Goal: Information Seeking & Learning: Learn about a topic

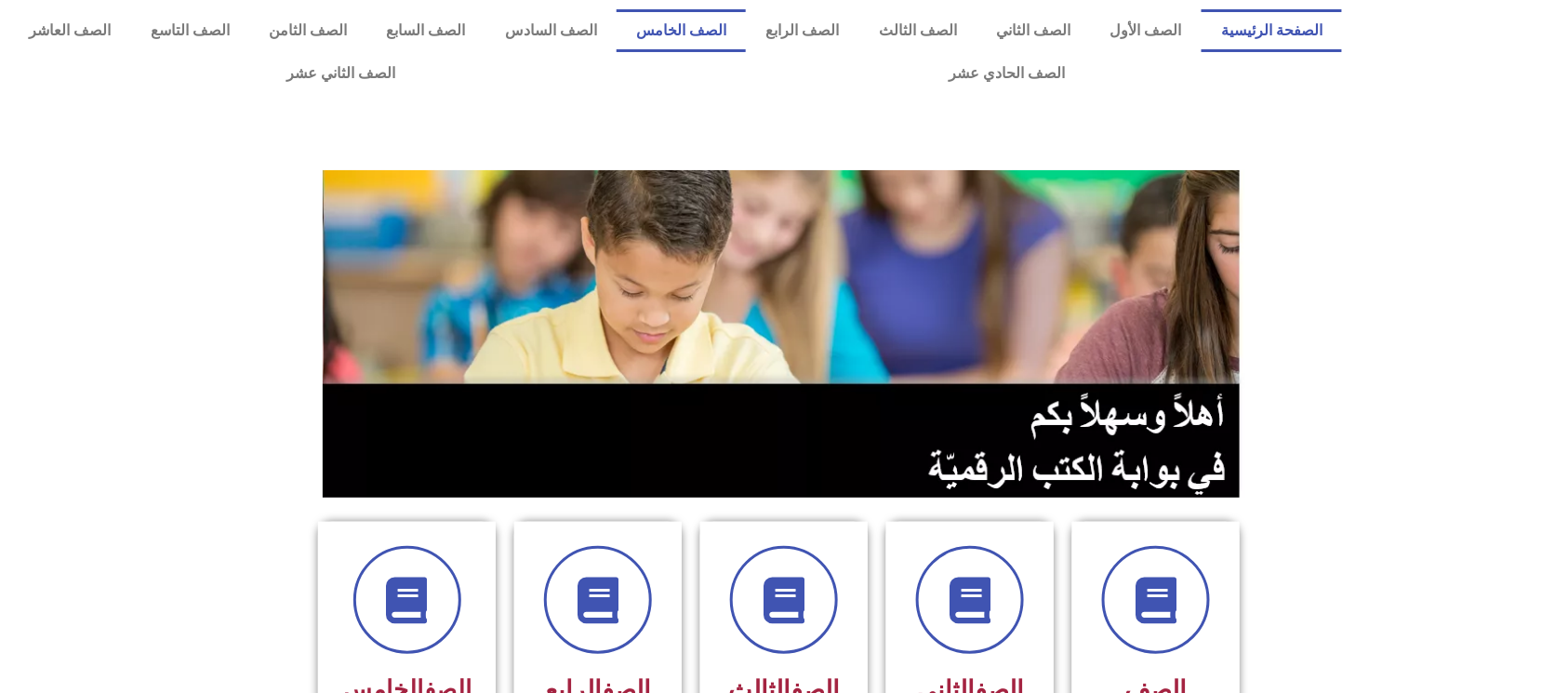
click at [731, 13] on link "الصف الخامس" at bounding box center [681, 30] width 129 height 43
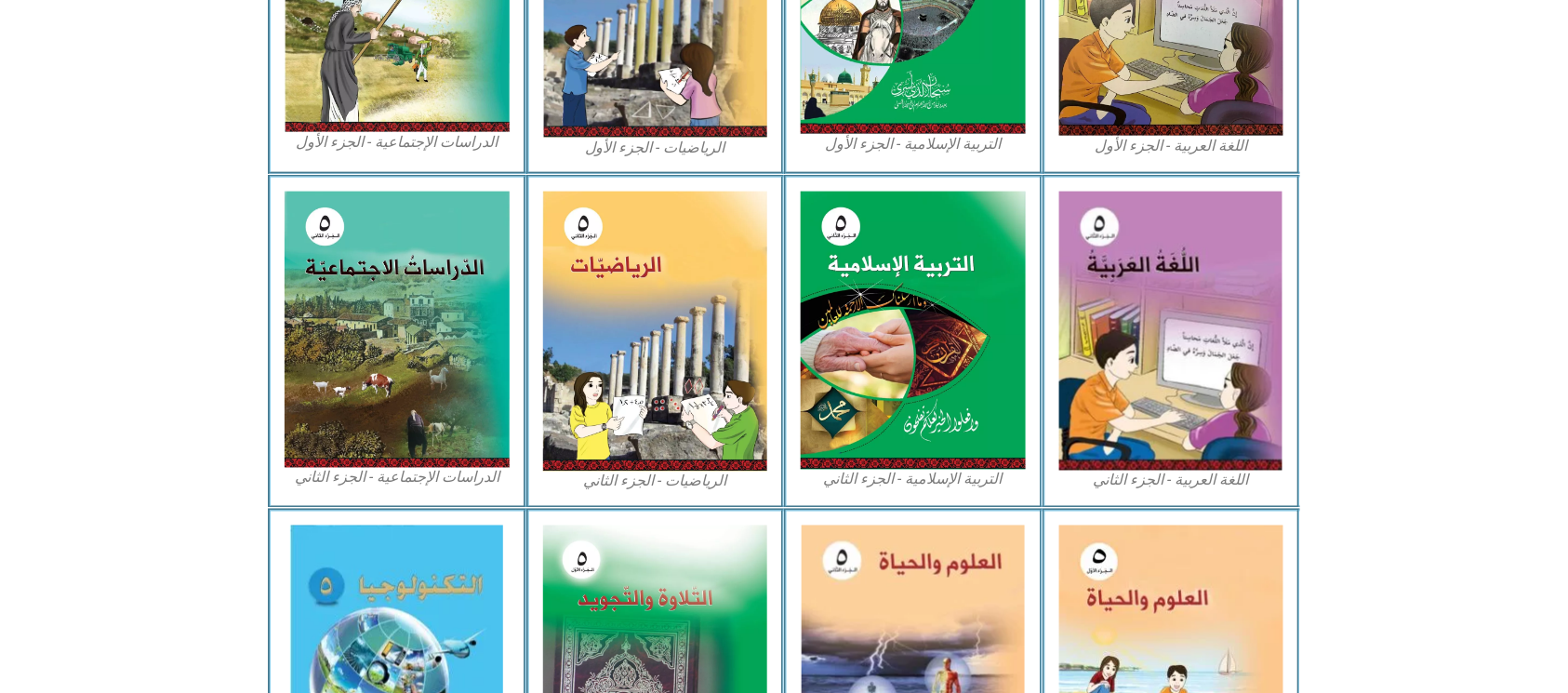
scroll to position [868, 0]
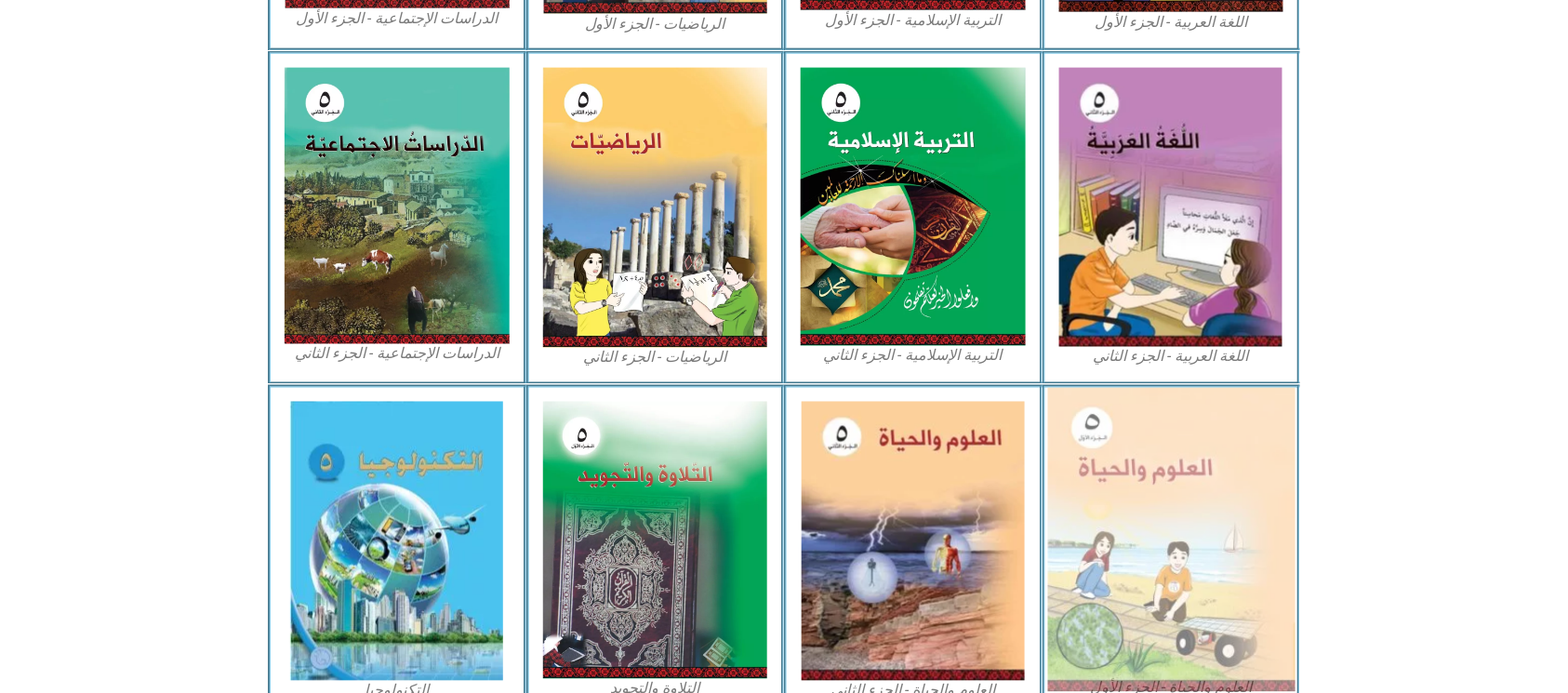
click at [1206, 528] on img at bounding box center [1170, 539] width 247 height 304
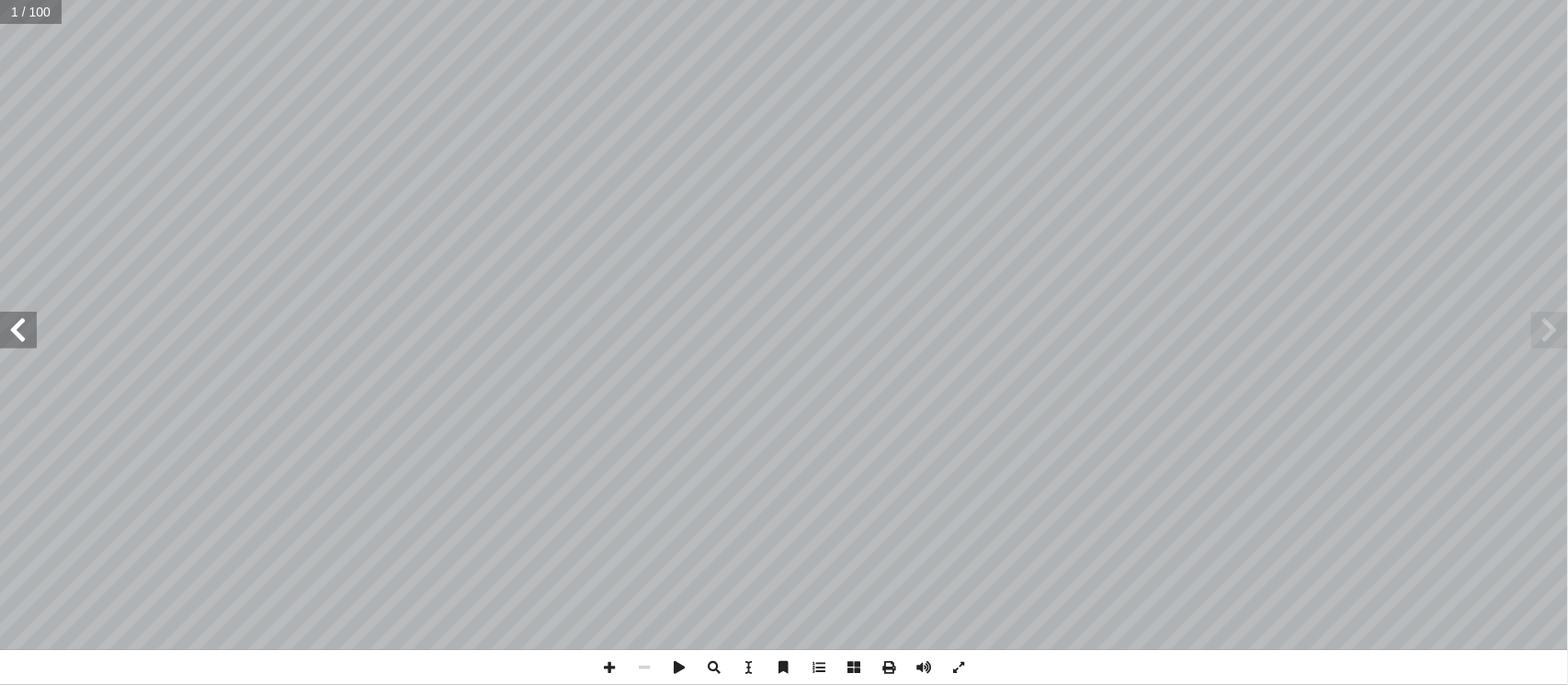
click at [30, 1] on input "text" at bounding box center [30, 12] width 62 height 24
type input "**"
click at [2, 320] on span at bounding box center [18, 329] width 36 height 36
click at [1, 312] on span at bounding box center [18, 329] width 36 height 36
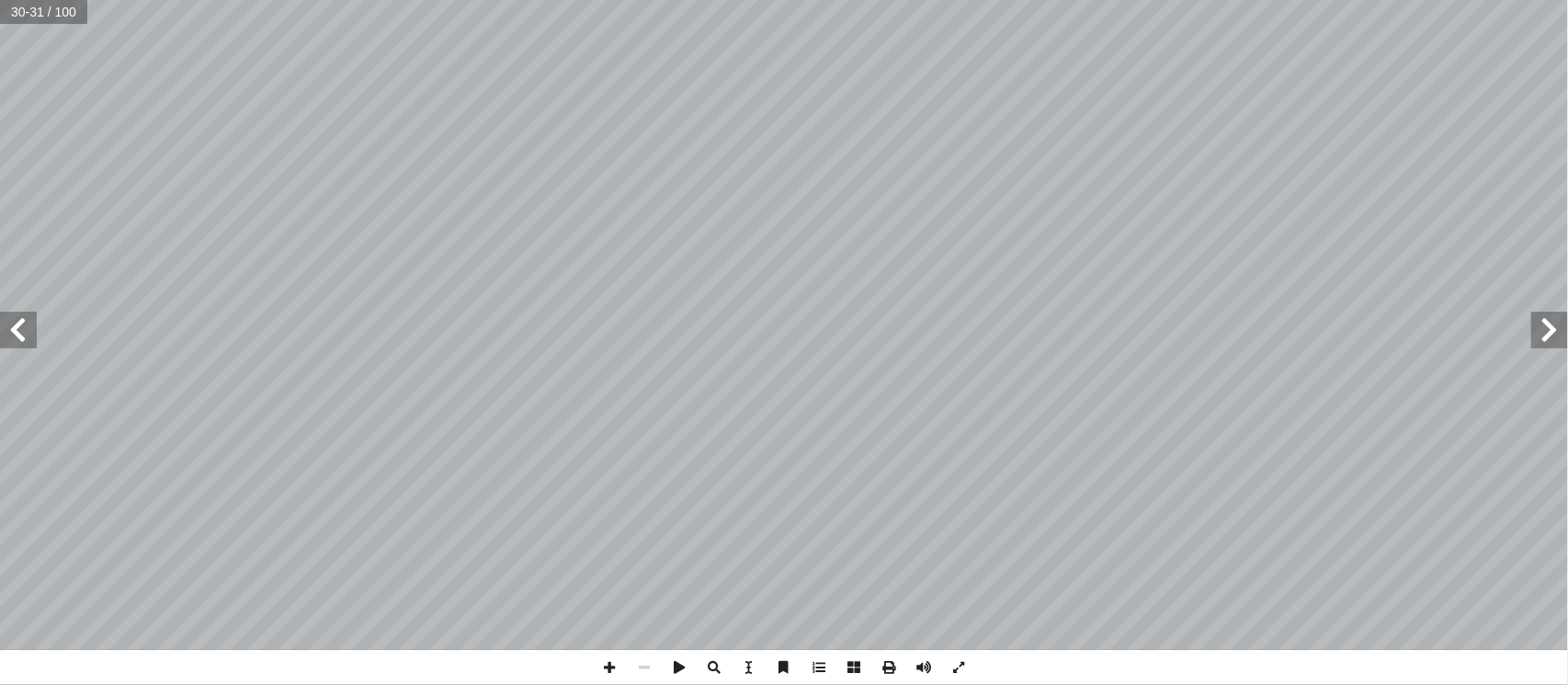
click at [1, 312] on span at bounding box center [18, 329] width 36 height 36
click at [0, 312] on span at bounding box center [18, 329] width 36 height 36
click at [6, 320] on span at bounding box center [18, 329] width 36 height 36
click at [7, 318] on span at bounding box center [18, 329] width 36 height 36
click at [607, 667] on span at bounding box center [610, 667] width 35 height 35
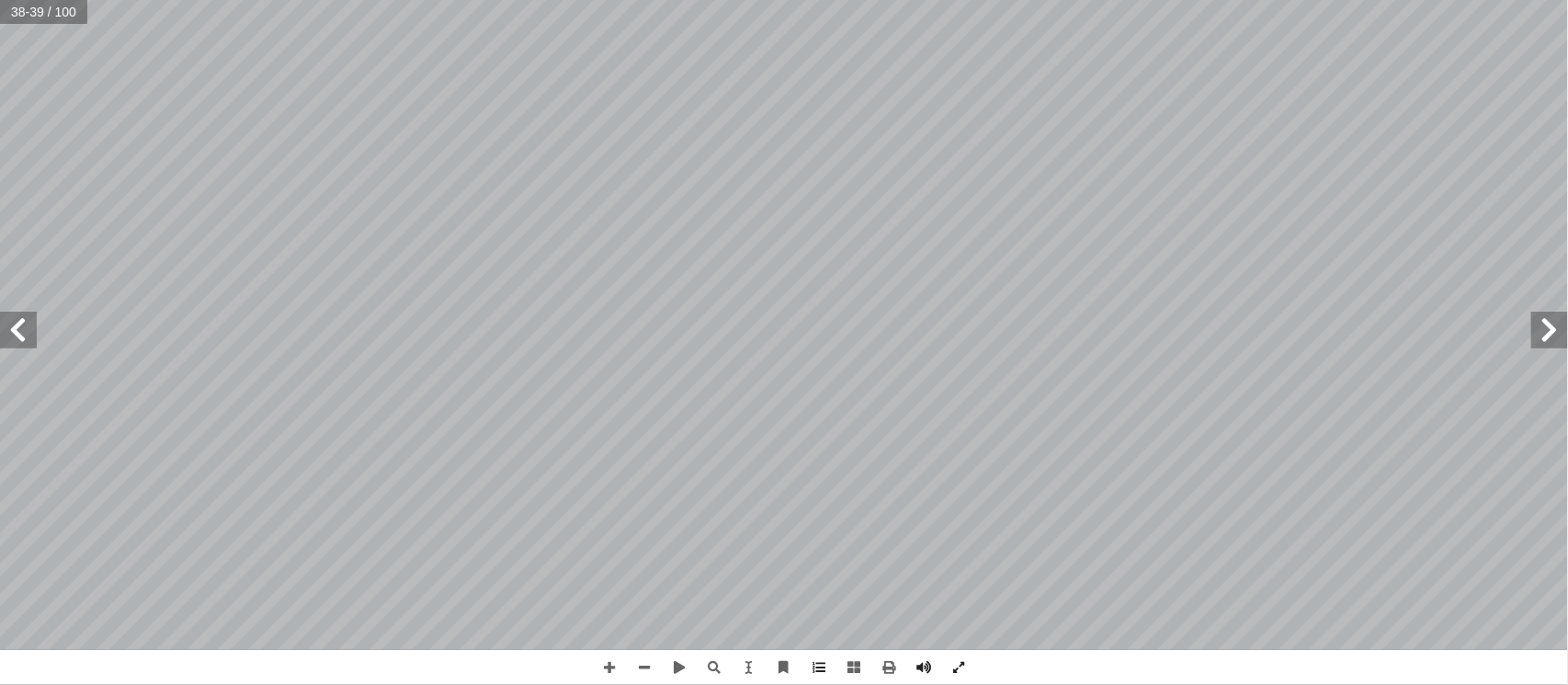
click at [1001, 167] on html "الصفحة الرئيسية الصف الأول الصف الثاني الصف الثالث الصف الرابع الصف الخامس الصف…" at bounding box center [784, 83] width 1568 height 167
